Goal: Complete application form

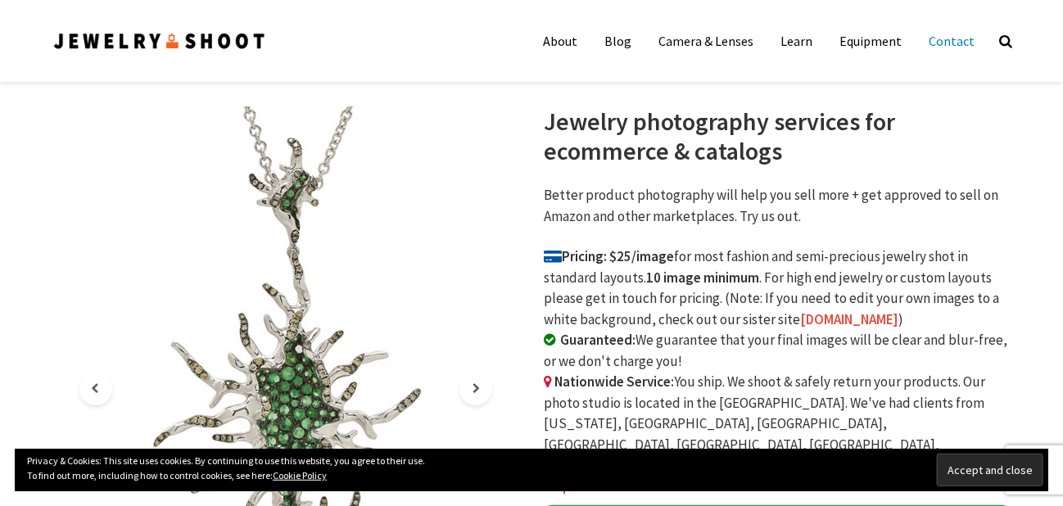
click at [959, 37] on link "Contact" at bounding box center [951, 41] width 70 height 33
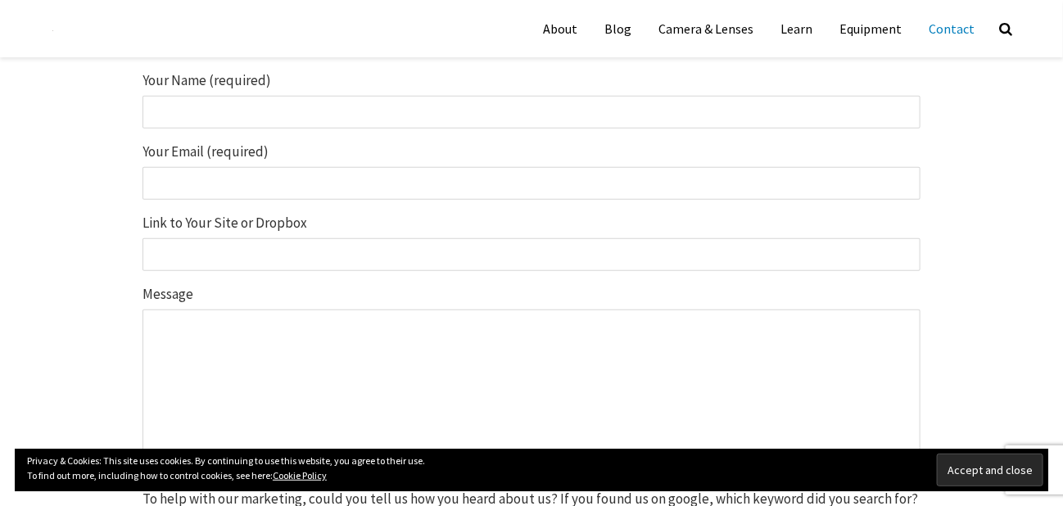
scroll to position [287, 0]
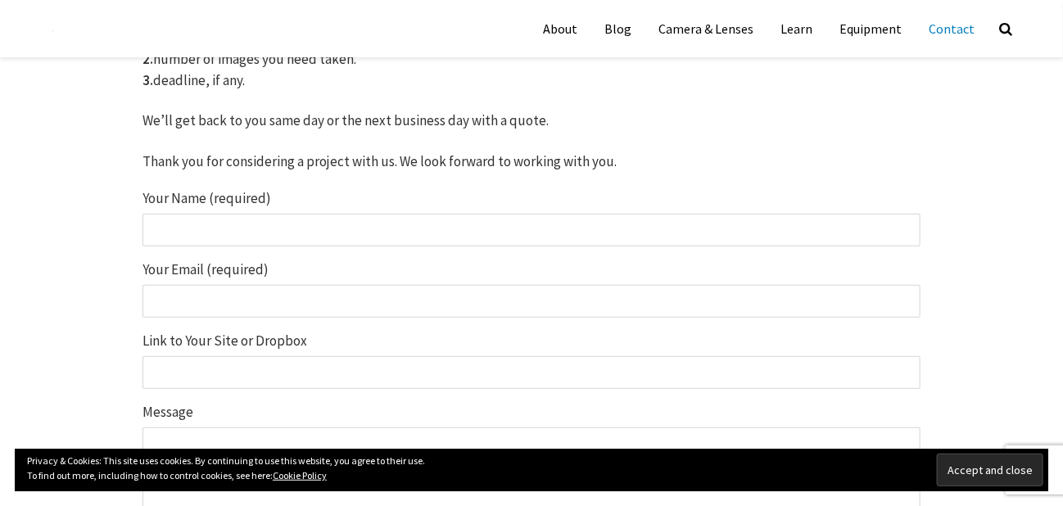
click at [208, 230] on input "Your Name (required)" at bounding box center [532, 230] width 778 height 33
type input "[PERSON_NAME]"
click at [188, 296] on input "Your Email (required)" at bounding box center [532, 301] width 778 height 33
click at [179, 290] on input "Your Email (required)" at bounding box center [532, 301] width 778 height 33
paste input "[EMAIL_ADDRESS][DOMAIN_NAME]"
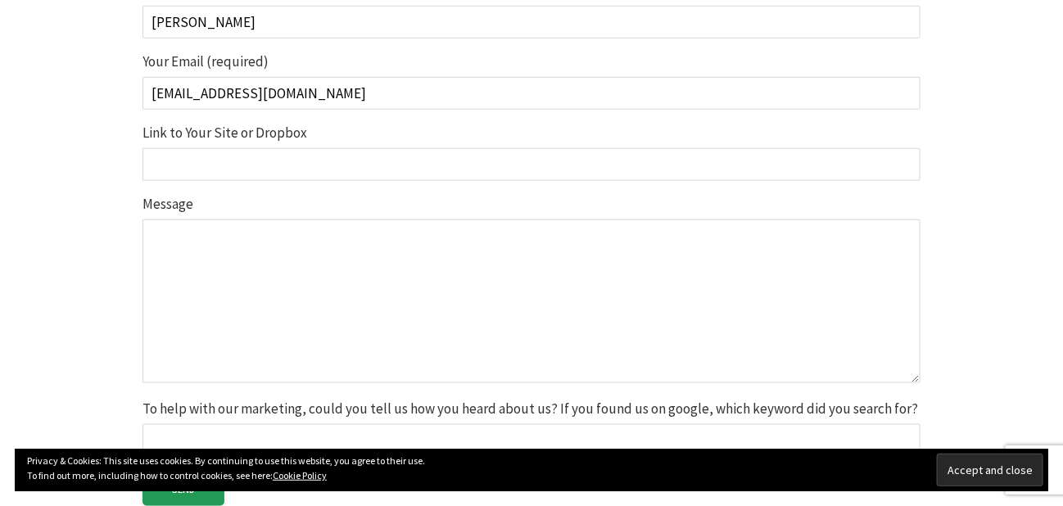
scroll to position [532, 0]
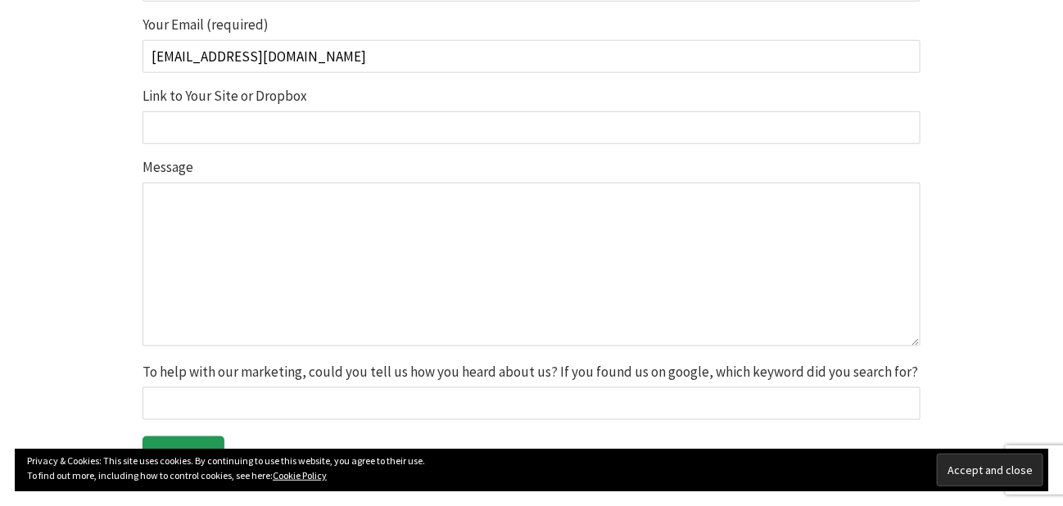
type input "[EMAIL_ADDRESS][DOMAIN_NAME]"
click at [272, 129] on input "Link to Your Site or Dropbox" at bounding box center [532, 127] width 778 height 33
type input "[DOMAIN_NAME]"
click at [235, 236] on textarea "Message" at bounding box center [532, 265] width 778 height 164
paste textarea "Subject: Guest Article Contribution Inquiry Hi Dear Sir/Madam, My name is [PERS…"
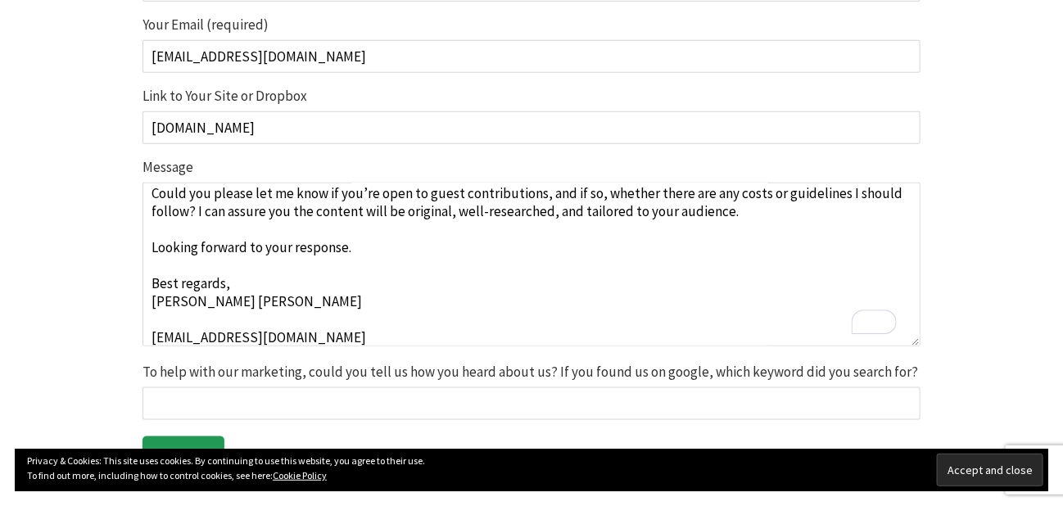
scroll to position [134, 0]
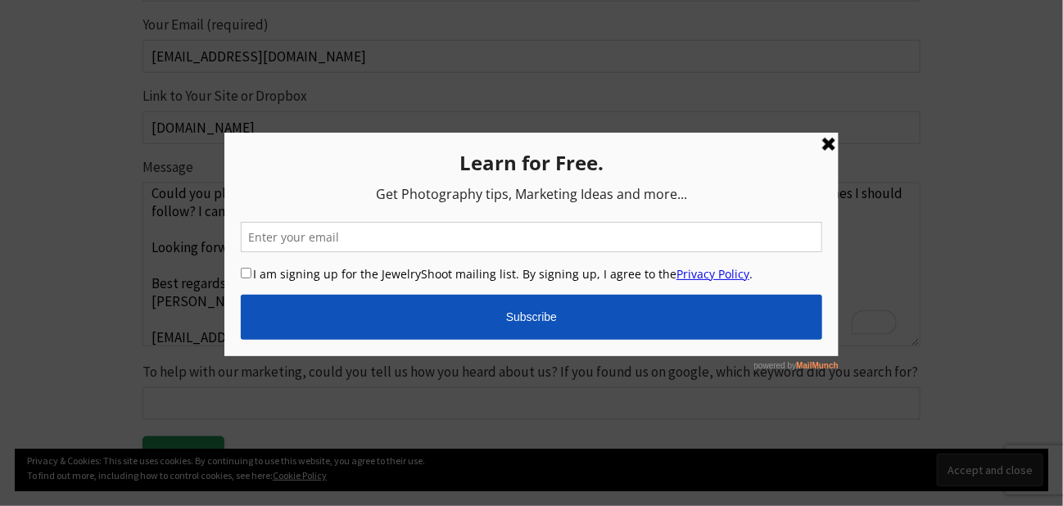
click at [829, 138] on link at bounding box center [828, 144] width 20 height 20
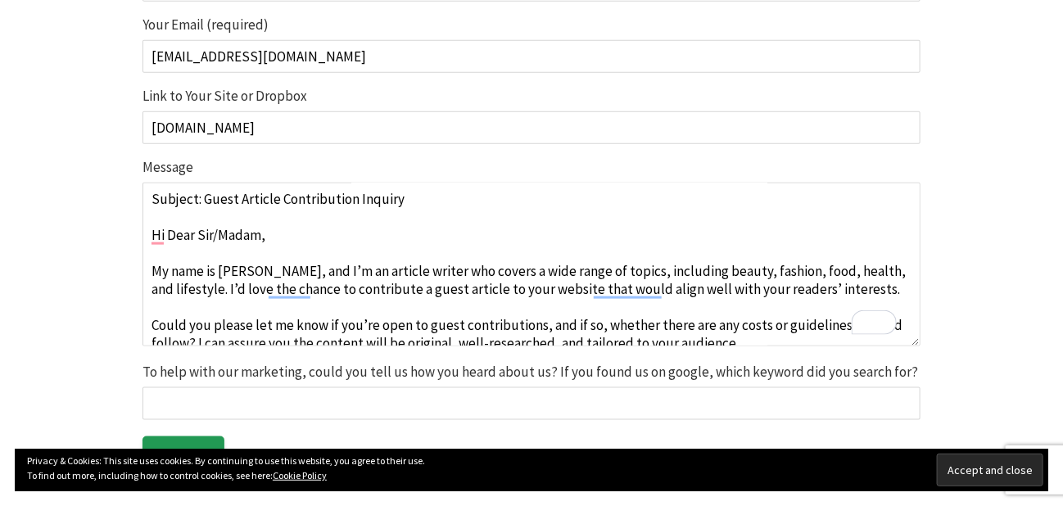
scroll to position [0, 0]
click at [563, 287] on textarea "Subject: Guest Article Contribution Inquiry Hi Dear Sir/Madam, My name is [PERS…" at bounding box center [532, 265] width 778 height 164
paste textarea "[URL][DOMAIN_NAME]"
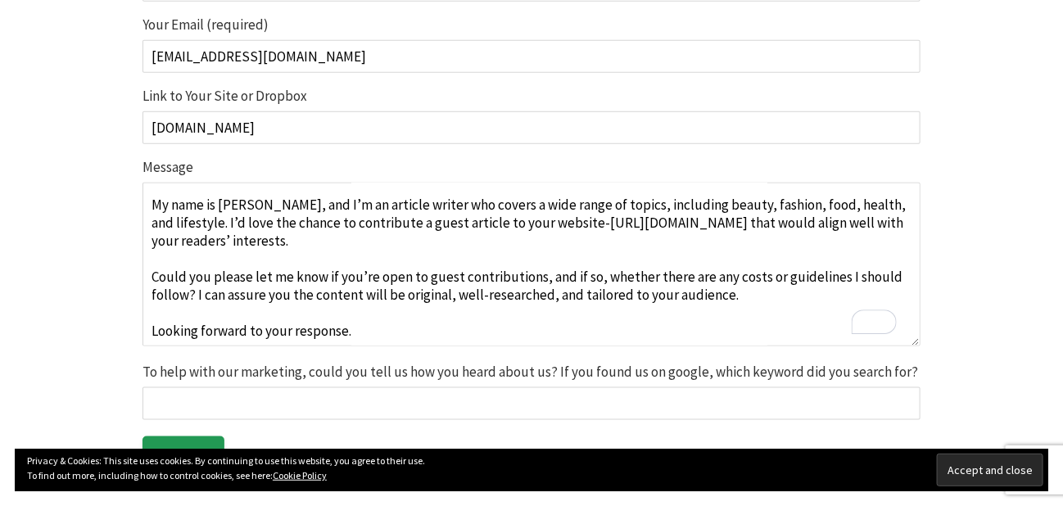
scroll to position [159, 0]
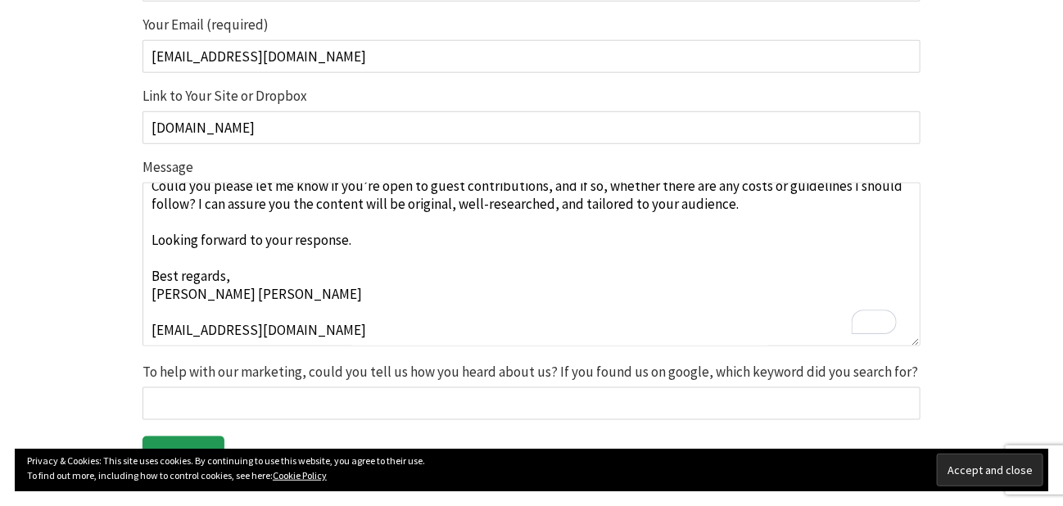
type textarea "Subject: Guest Article Contribution Inquiry Hi Dear Sir/Madam, My name is [PERS…"
click at [191, 401] on input "To help with our marketing, could you tell us how you heard about us? If you fo…" at bounding box center [532, 403] width 778 height 33
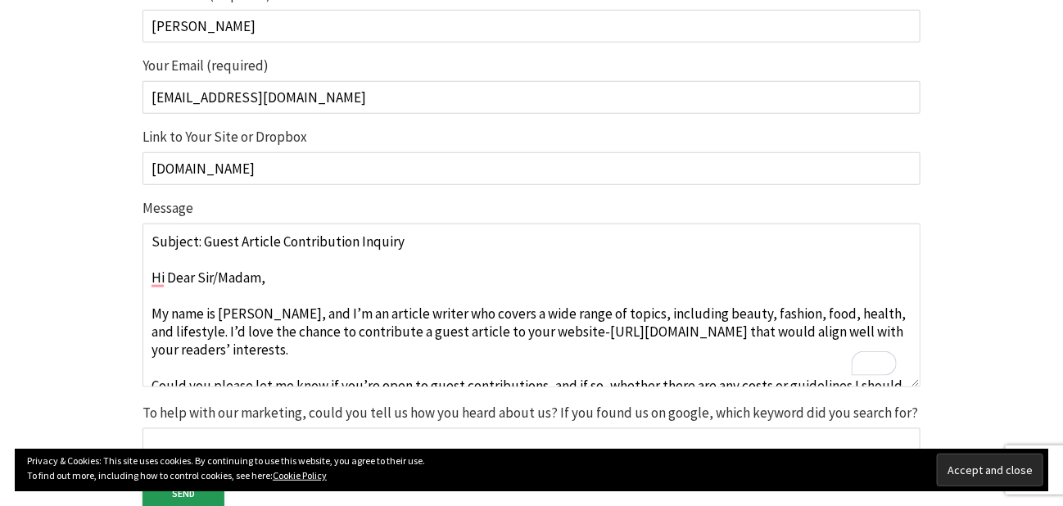
scroll to position [0, 0]
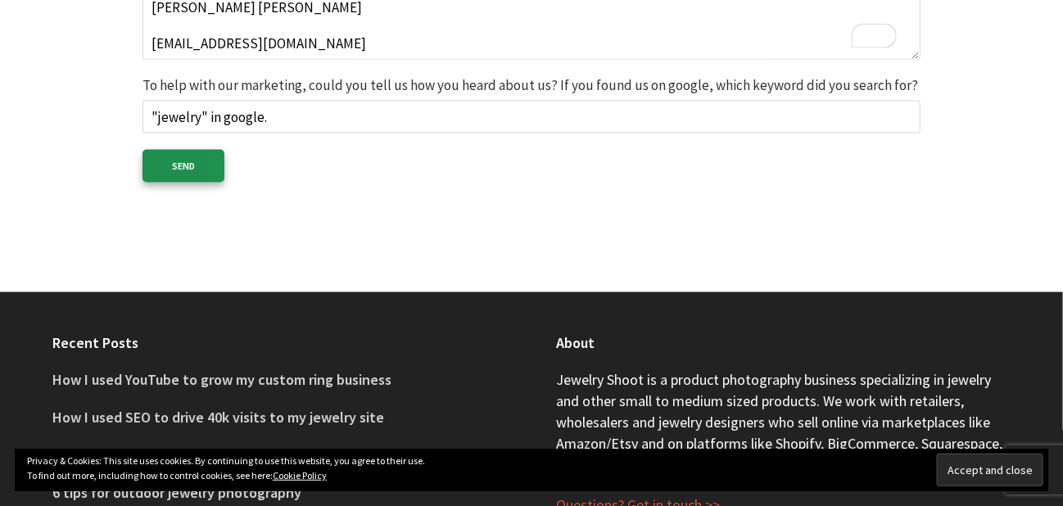
type input ""jewelry" in google."
click at [183, 162] on input "Send" at bounding box center [184, 166] width 82 height 33
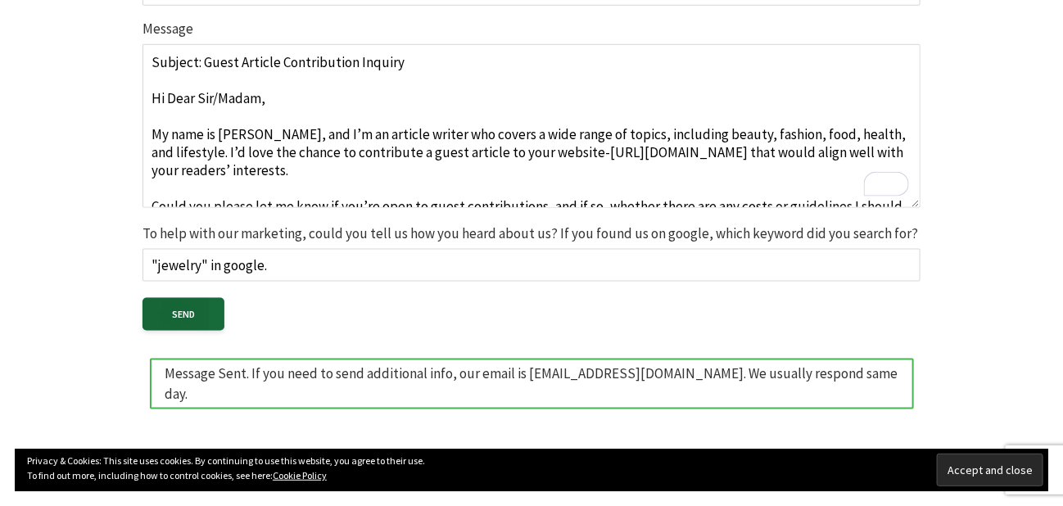
scroll to position [672, 0]
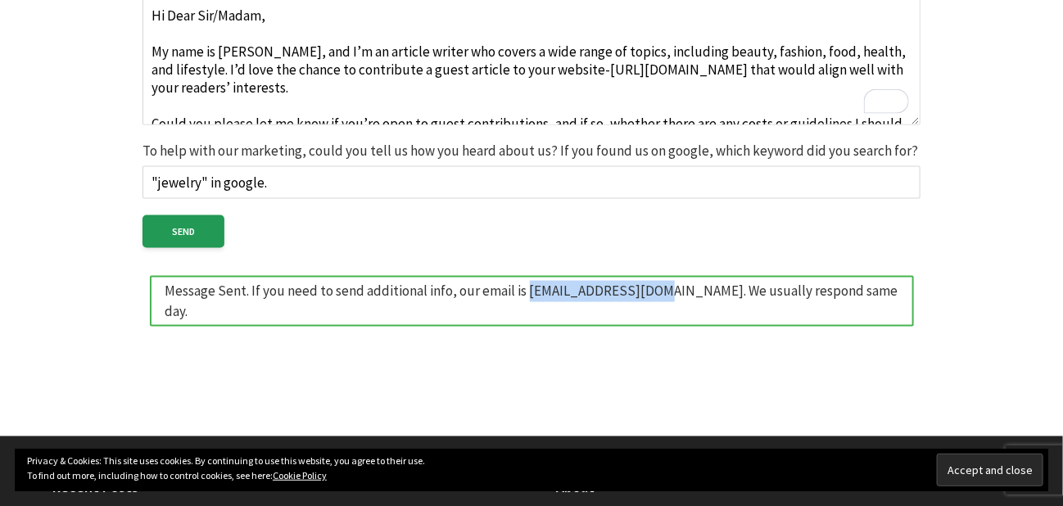
drag, startPoint x: 524, startPoint y: 287, endPoint x: 653, endPoint y: 299, distance: 129.1
click at [653, 299] on div "Message Sent. If you need to send additional info, our email is [EMAIL_ADDRESS]…" at bounding box center [532, 301] width 764 height 51
copy div "[EMAIL_ADDRESS][DOMAIN_NAME]"
